Goal: Task Accomplishment & Management: Use online tool/utility

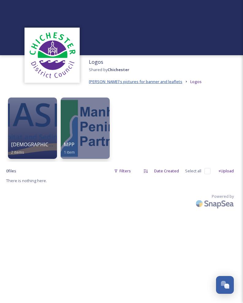
click at [119, 81] on span "[PERSON_NAME]'s pictures for banner and leaflets" at bounding box center [136, 82] width 94 height 6
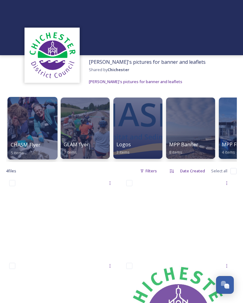
click at [34, 135] on div at bounding box center [32, 128] width 50 height 63
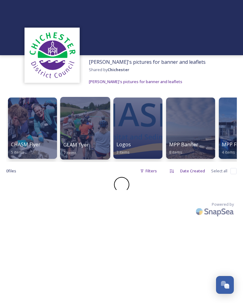
click at [74, 150] on div "GLAM flyer 7 items" at bounding box center [85, 148] width 44 height 15
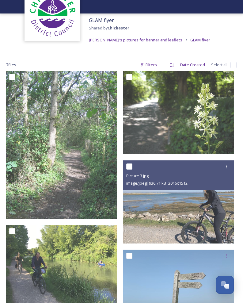
scroll to position [41, 0]
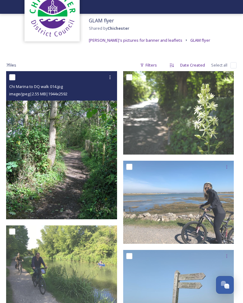
click at [13, 77] on input "checkbox" at bounding box center [12, 77] width 6 height 6
checkbox input "true"
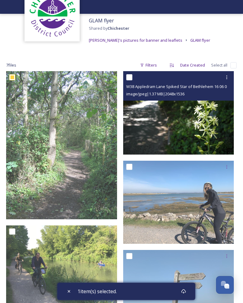
click at [128, 75] on input "checkbox" at bounding box center [129, 77] width 6 height 6
checkbox input "true"
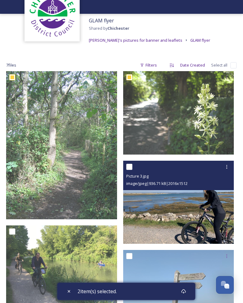
drag, startPoint x: 127, startPoint y: 164, endPoint x: 129, endPoint y: 179, distance: 15.8
click at [127, 164] on input "checkbox" at bounding box center [129, 167] width 6 height 6
checkbox input "true"
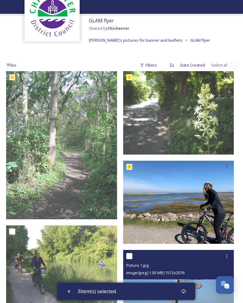
click at [131, 256] on input "checkbox" at bounding box center [129, 256] width 6 height 6
checkbox input "true"
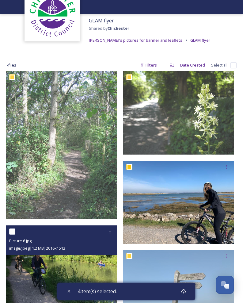
drag, startPoint x: 13, startPoint y: 234, endPoint x: 70, endPoint y: 246, distance: 58.3
click at [13, 234] on div at bounding box center [62, 231] width 106 height 11
click at [12, 229] on input "checkbox" at bounding box center [12, 232] width 6 height 6
checkbox input "true"
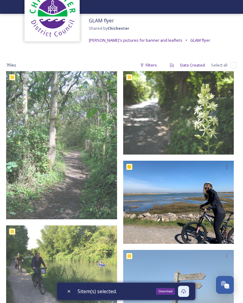
click at [186, 293] on icon at bounding box center [183, 291] width 5 height 5
